Goal: Task Accomplishment & Management: Manage account settings

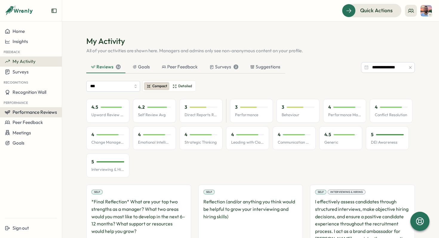
click at [35, 112] on span "Performance Reviews" at bounding box center [35, 112] width 44 height 6
click at [191, 171] on div "4.5 Upward Review Avg 4.2 Self Review Avg 3 Direct Reports Review Avg 3 Perform…" at bounding box center [250, 138] width 328 height 78
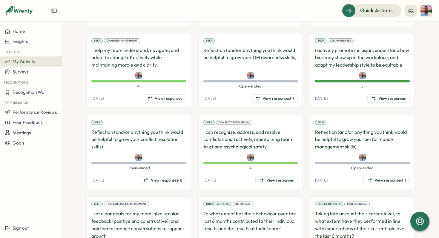
scroll to position [644, 0]
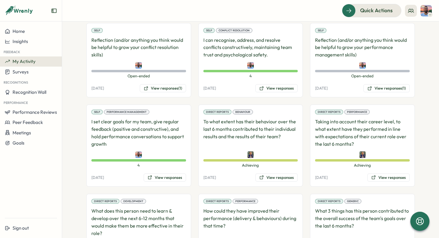
click at [249, 153] on img at bounding box center [250, 154] width 7 height 7
click at [246, 129] on p "To what extent has their behaviour over the last 6 months contributed to their …" at bounding box center [250, 133] width 95 height 30
click at [269, 177] on button "View responses" at bounding box center [276, 177] width 42 height 8
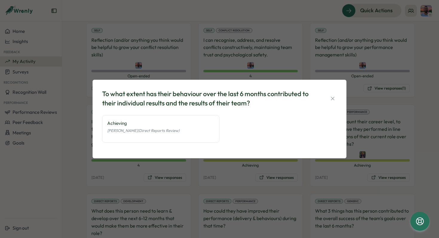
click at [158, 130] on span "Hanna Smith (Direct Reports Review)" at bounding box center [143, 130] width 72 height 5
click at [332, 96] on icon "button" at bounding box center [332, 98] width 6 height 6
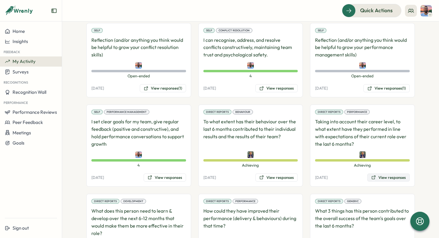
click at [383, 177] on button "View responses" at bounding box center [388, 177] width 42 height 8
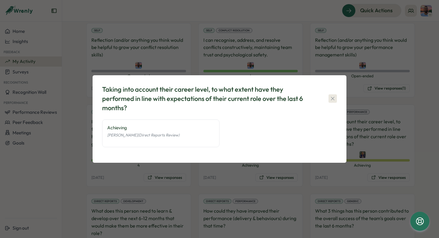
click at [334, 97] on icon "button" at bounding box center [332, 98] width 6 height 6
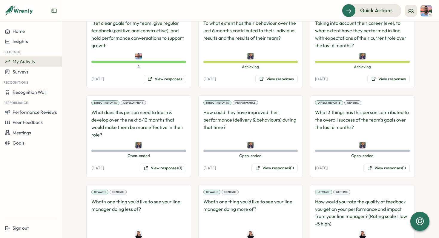
scroll to position [743, 0]
click at [150, 169] on button "View responses (1)" at bounding box center [163, 167] width 46 height 8
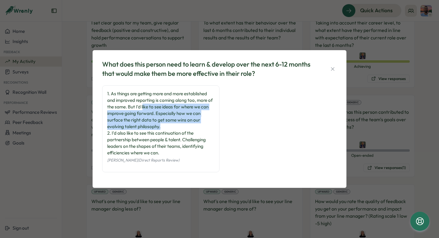
drag, startPoint x: 143, startPoint y: 108, endPoint x: 168, endPoint y: 124, distance: 30.0
click at [168, 124] on div "1. As things are getting more and more established and improved reporting is co…" at bounding box center [160, 123] width 107 height 66
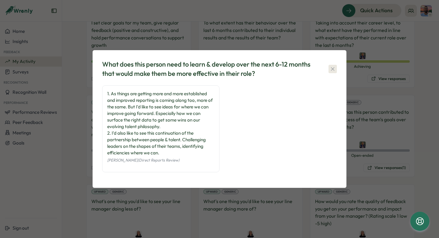
click at [330, 67] on icon "button" at bounding box center [332, 69] width 6 height 6
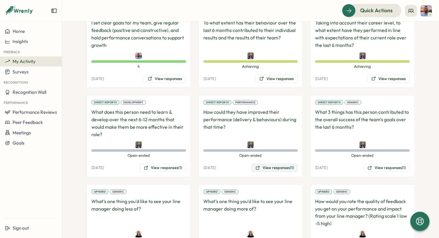
click at [266, 168] on button "View responses (1)" at bounding box center [274, 167] width 46 height 8
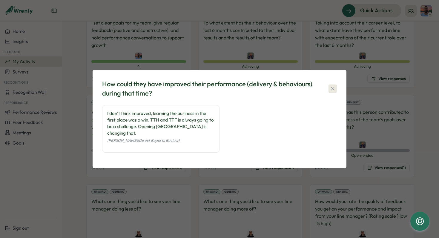
click at [334, 92] on icon "button" at bounding box center [332, 89] width 6 height 6
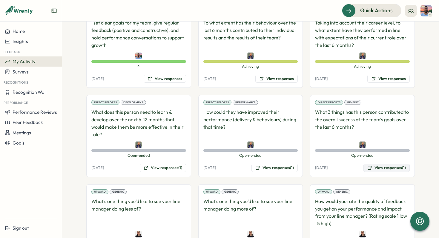
click at [384, 169] on button "View responses (1)" at bounding box center [386, 167] width 46 height 8
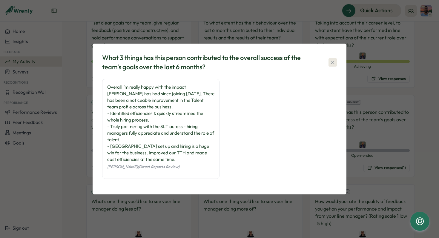
click at [334, 61] on icon "button" at bounding box center [332, 62] width 6 height 6
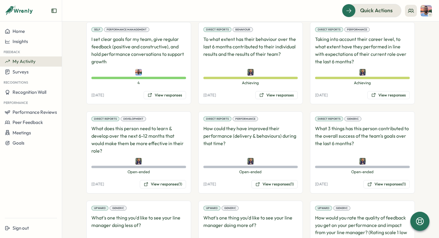
scroll to position [718, 0]
